Goal: Check status: Check status

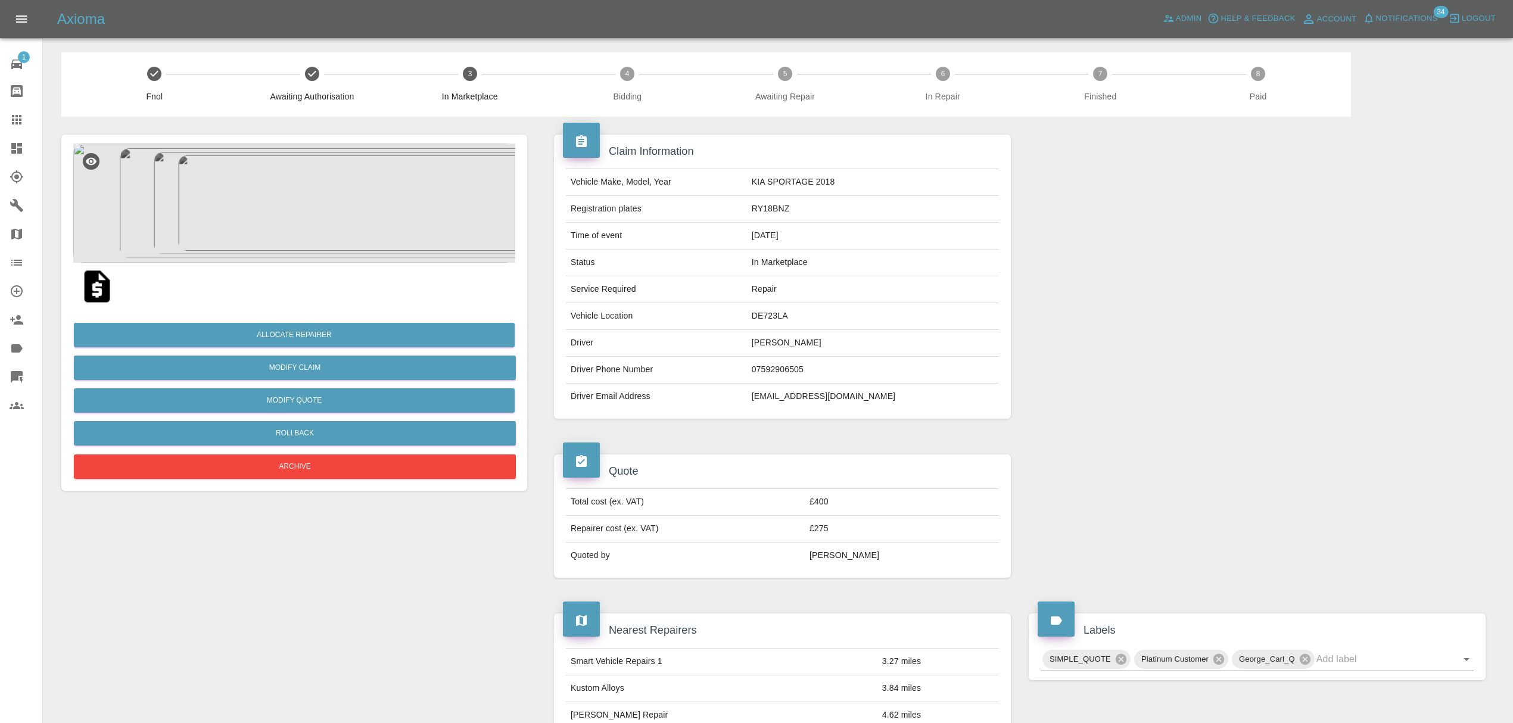
scroll to position [641, 0]
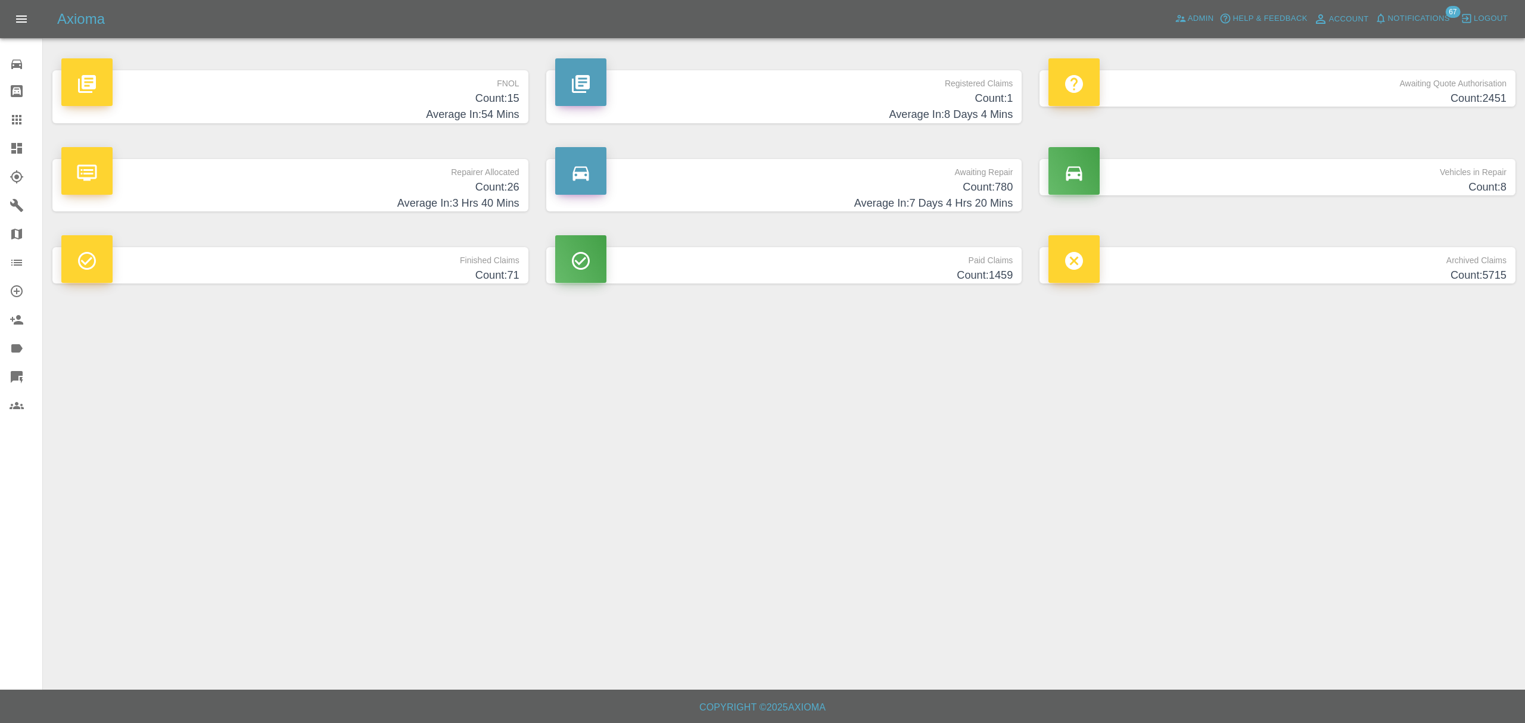
click at [474, 96] on h4 "Count: 15" at bounding box center [290, 99] width 458 height 16
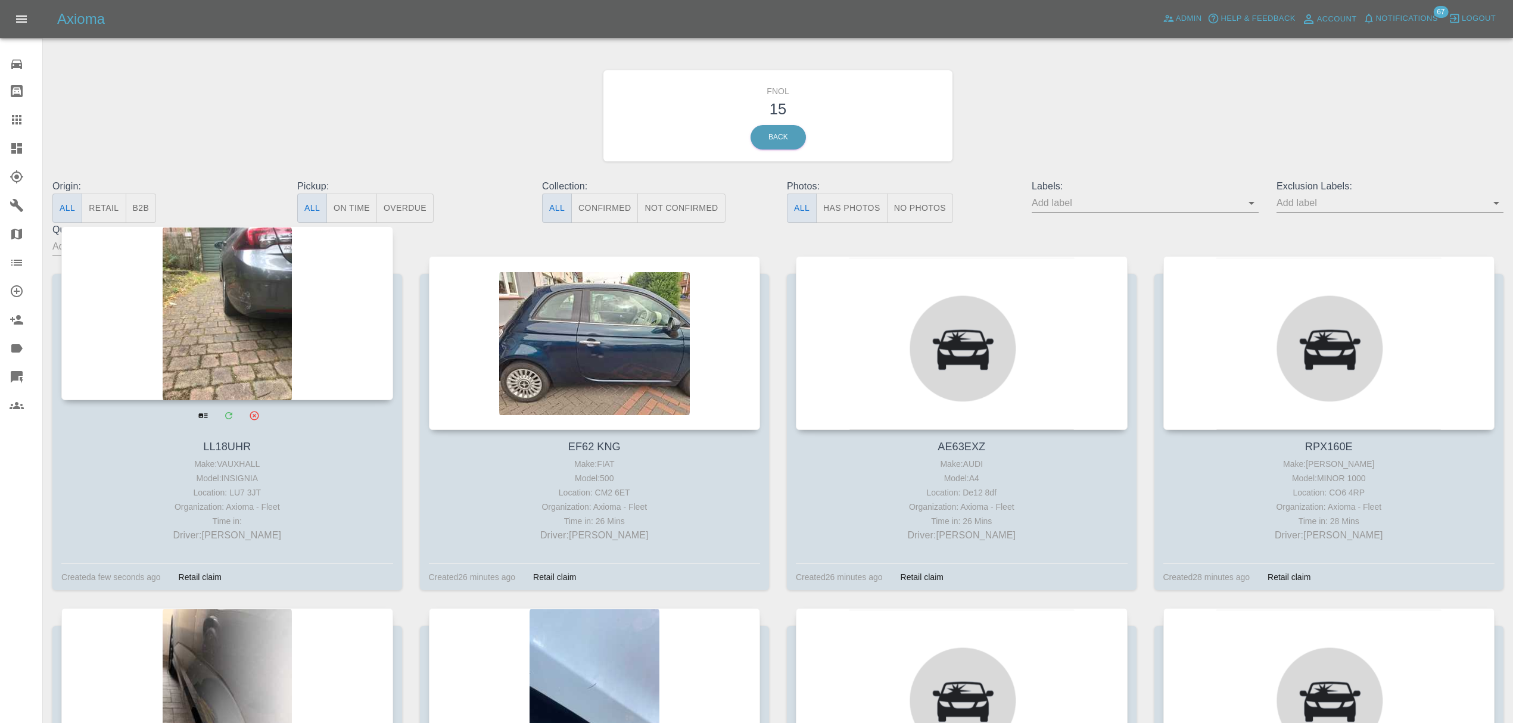
click at [301, 311] on div at bounding box center [227, 313] width 332 height 174
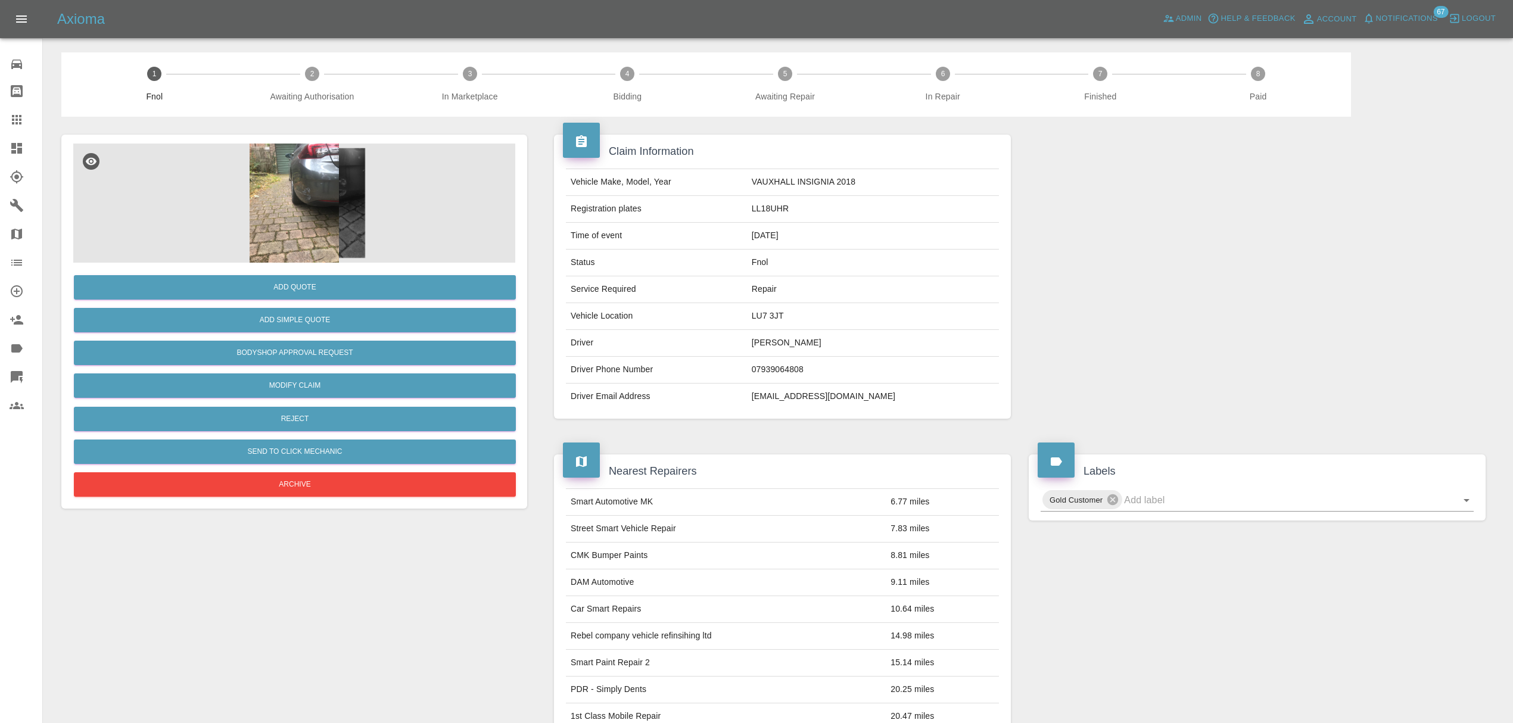
click at [295, 172] on img at bounding box center [294, 203] width 442 height 119
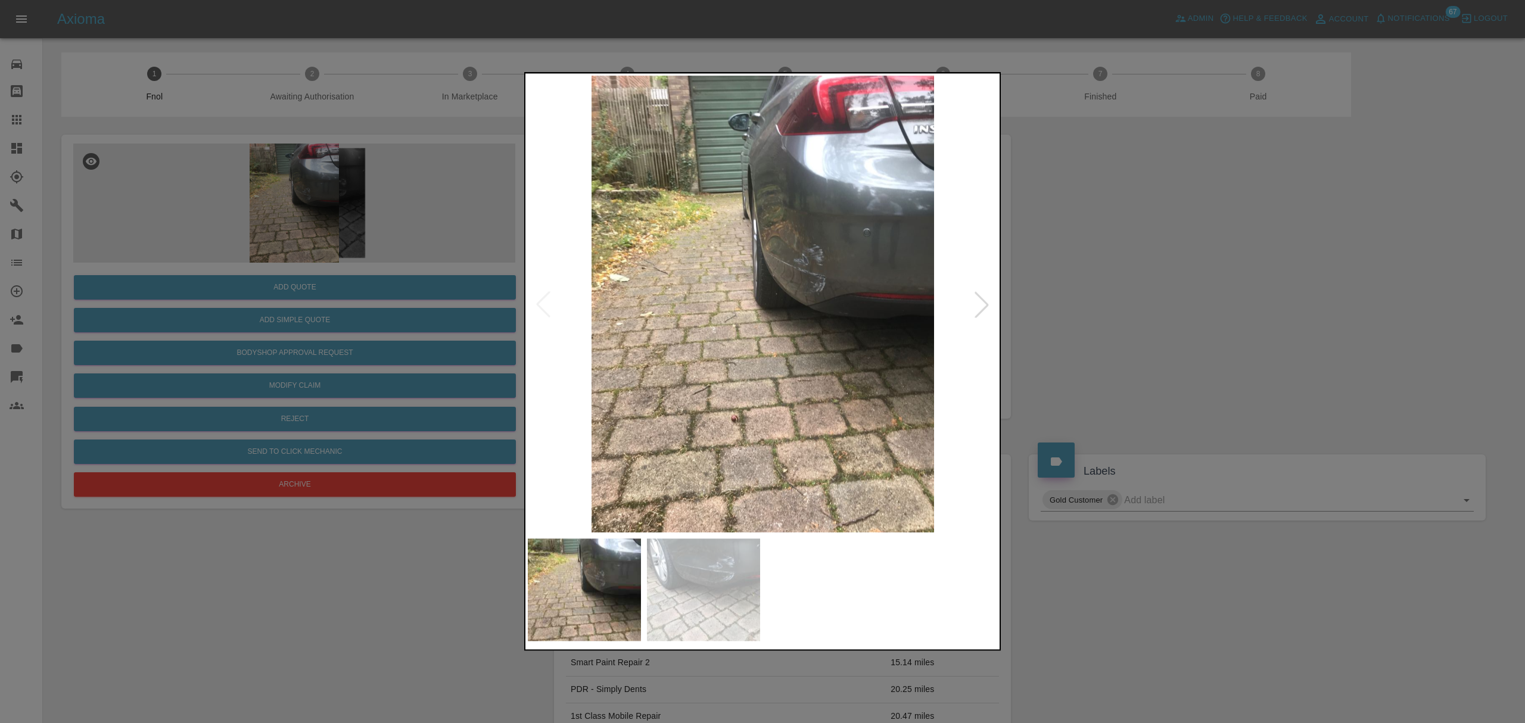
click at [994, 308] on div at bounding box center [982, 304] width 26 height 26
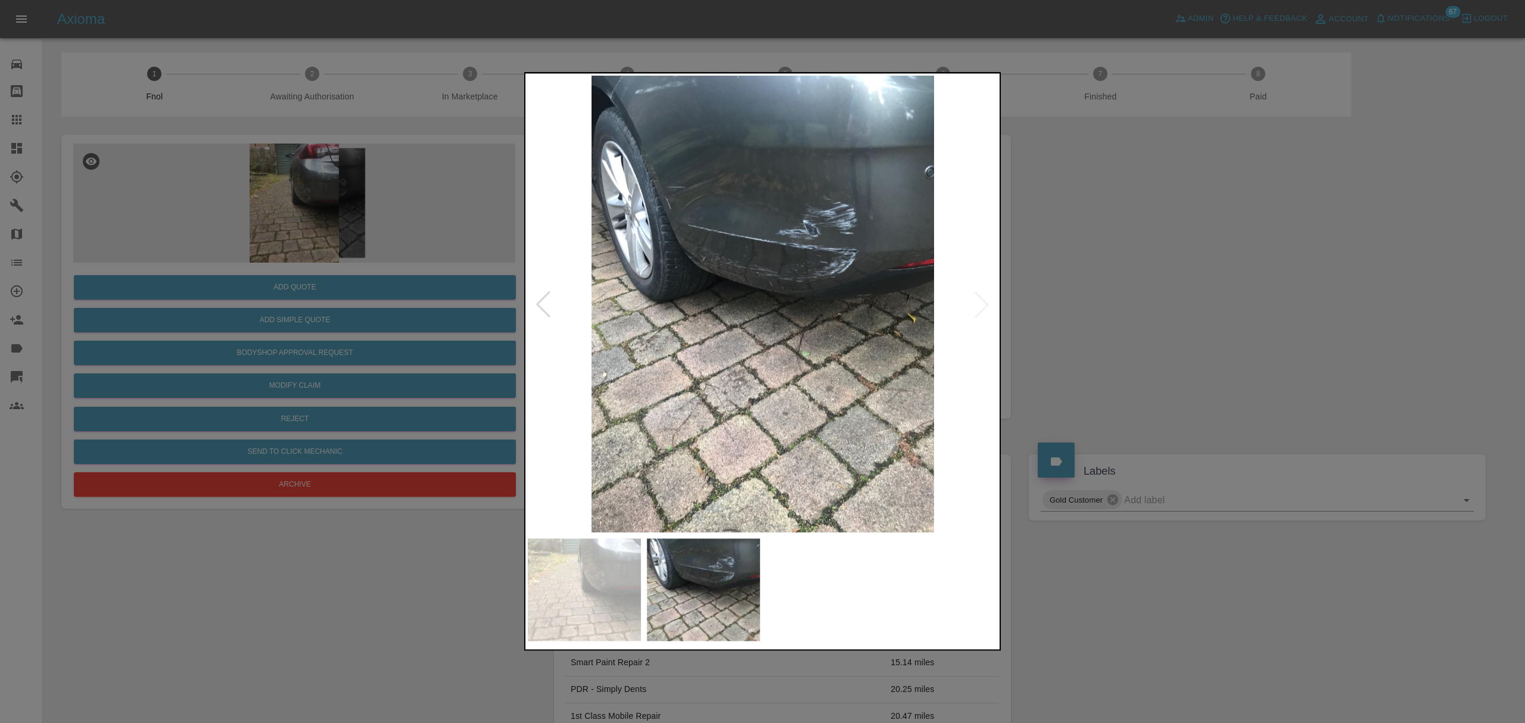
click at [546, 298] on div at bounding box center [543, 304] width 26 height 26
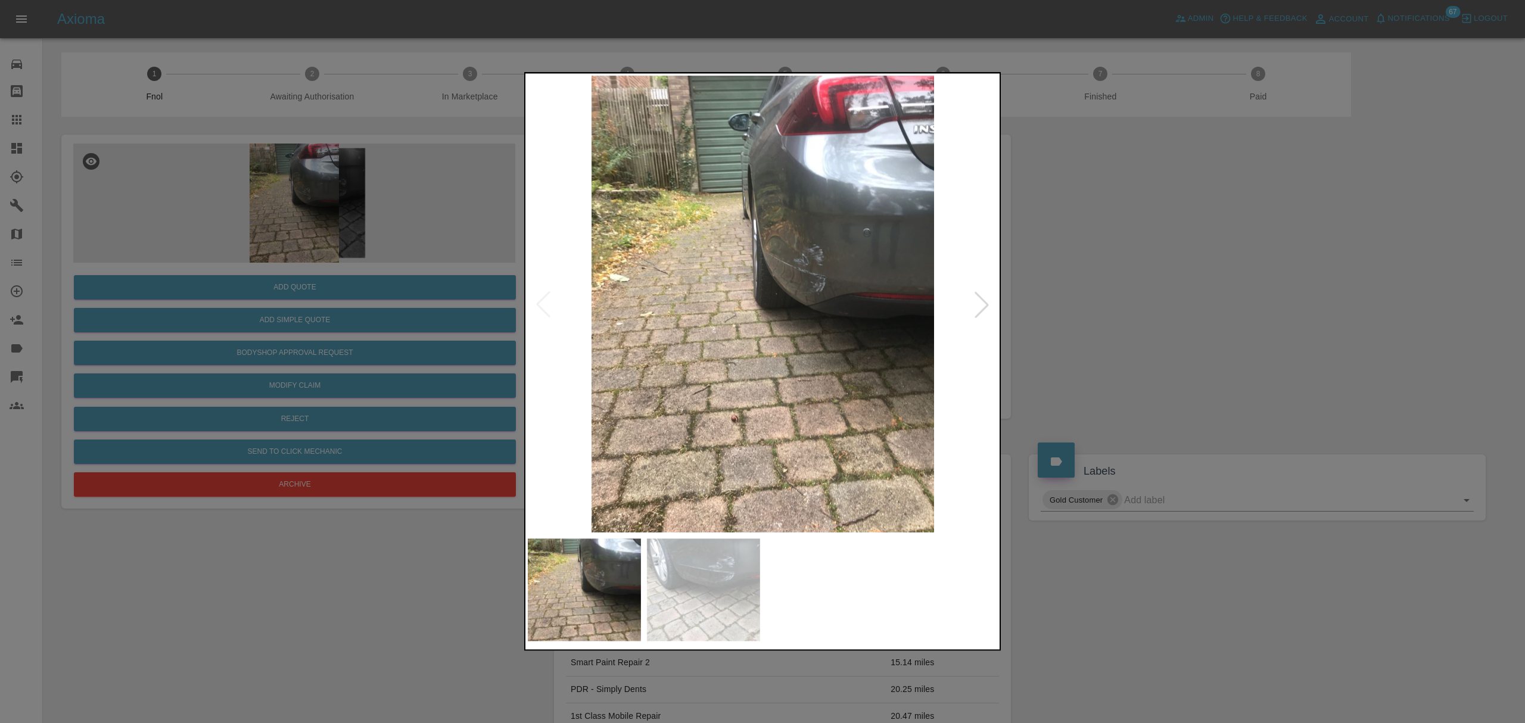
click at [1209, 285] on div at bounding box center [762, 361] width 1525 height 723
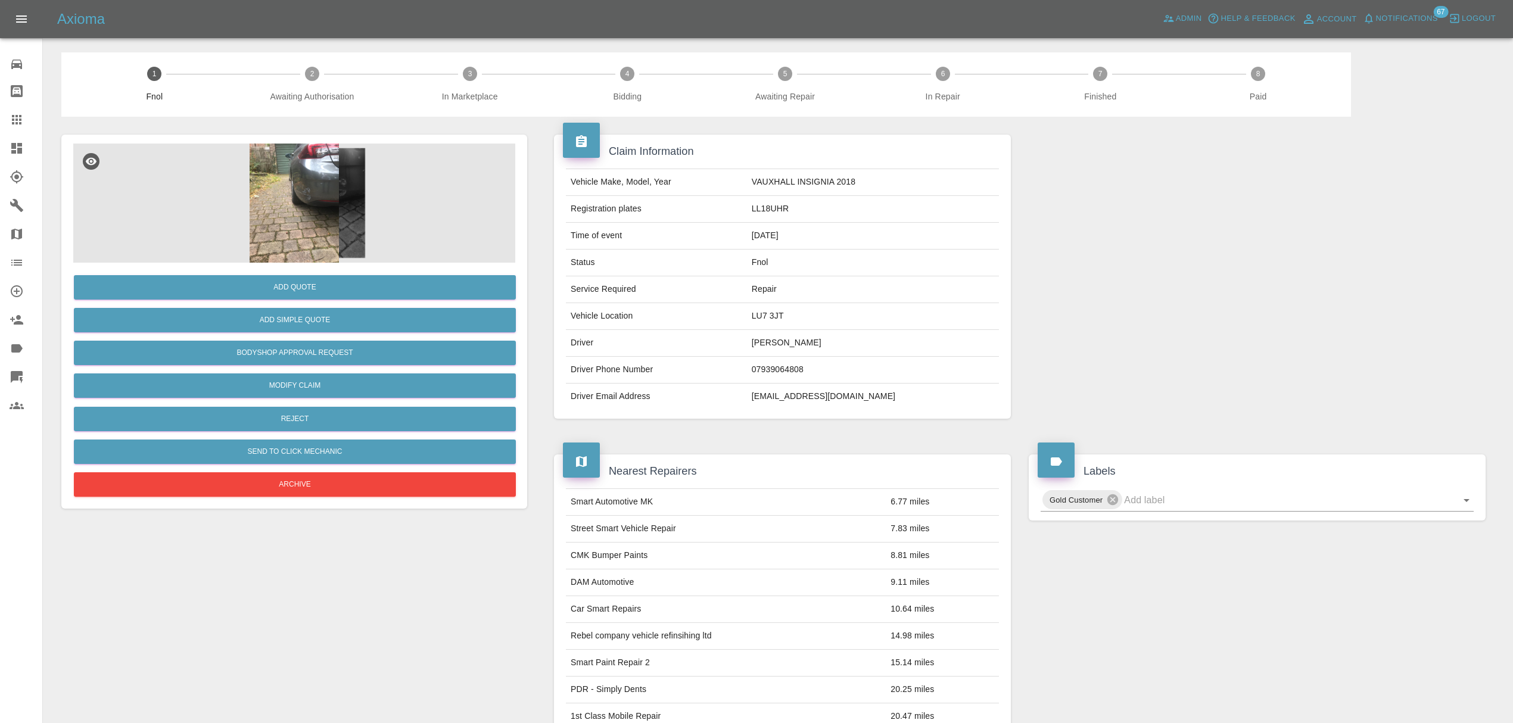
click at [1392, 10] on button "Notifications" at bounding box center [1400, 19] width 81 height 18
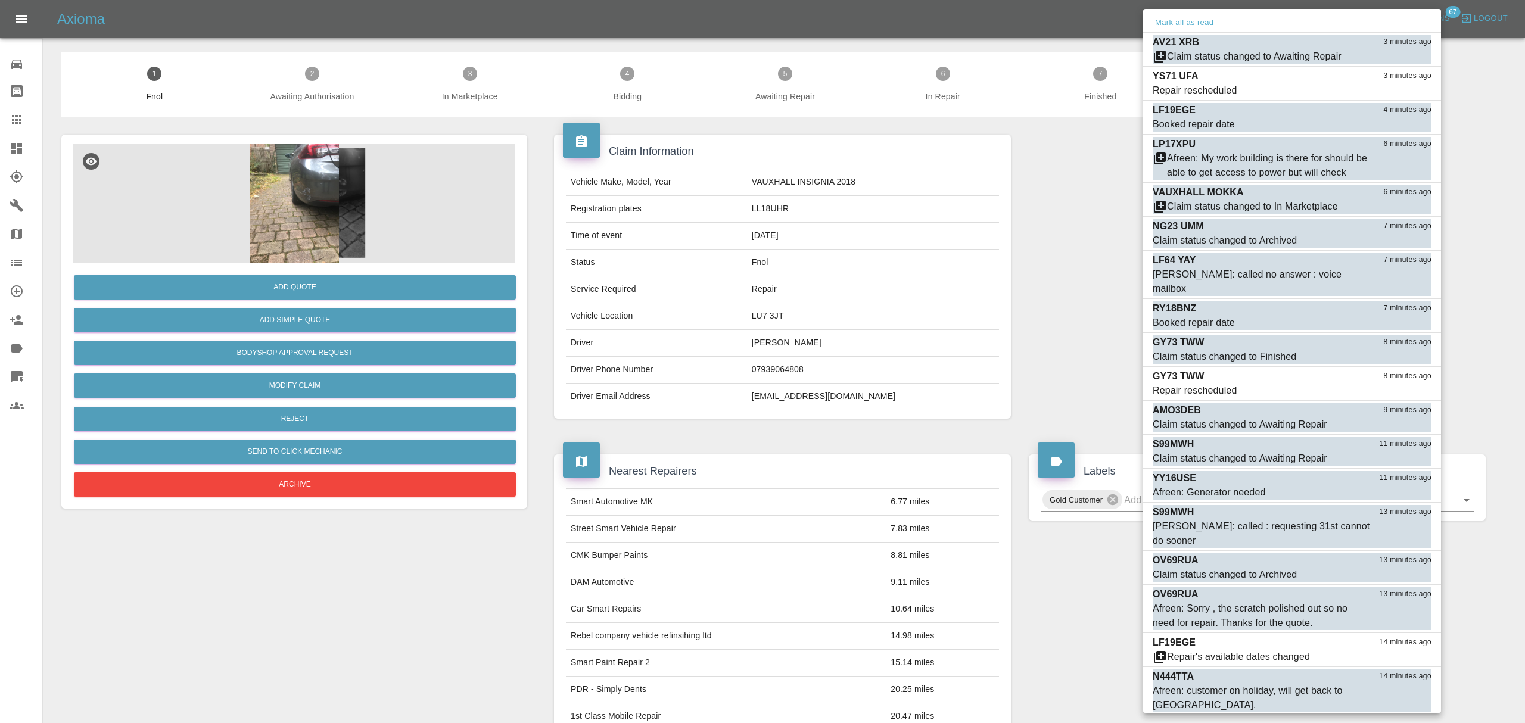
click at [1184, 17] on button "Mark all as read" at bounding box center [1184, 23] width 63 height 14
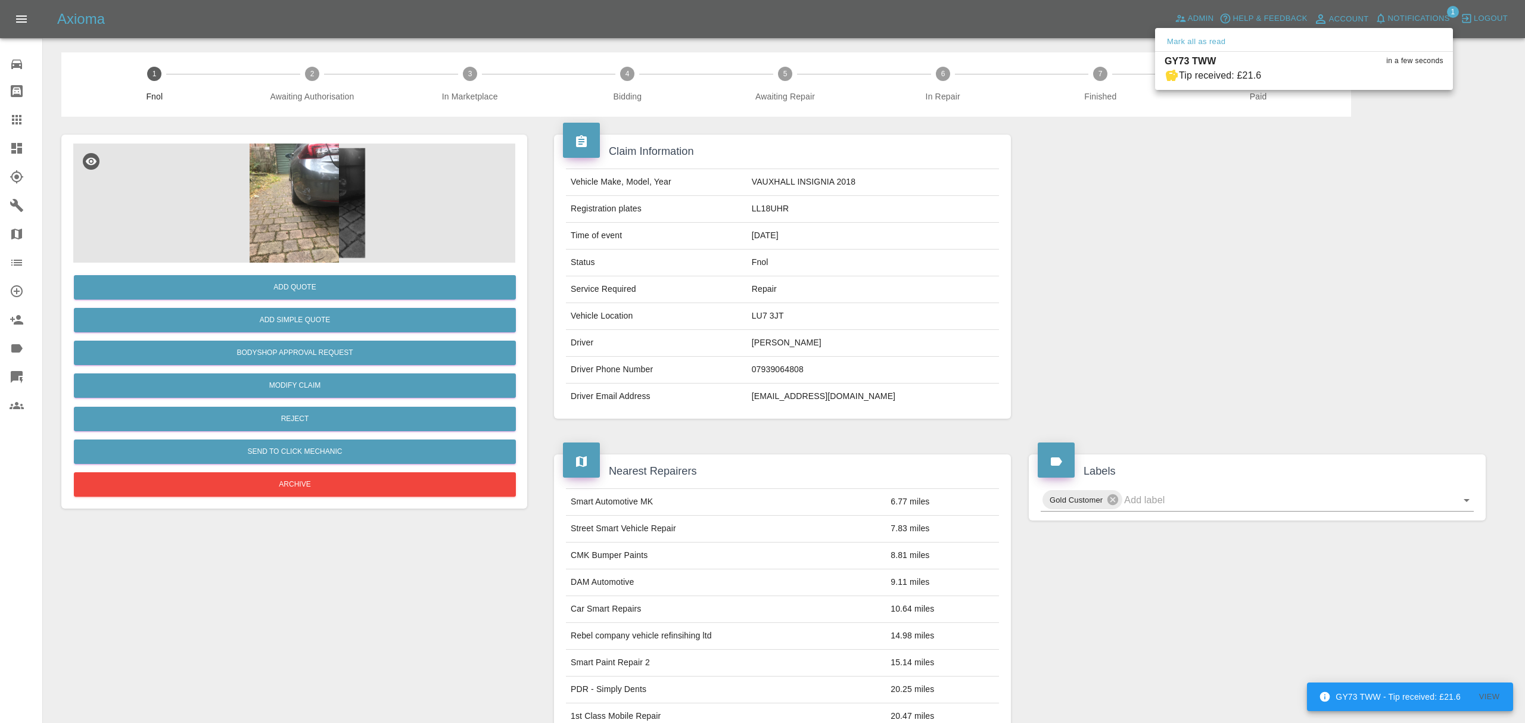
click at [1063, 245] on div at bounding box center [762, 361] width 1525 height 723
